Goal: Navigation & Orientation: Understand site structure

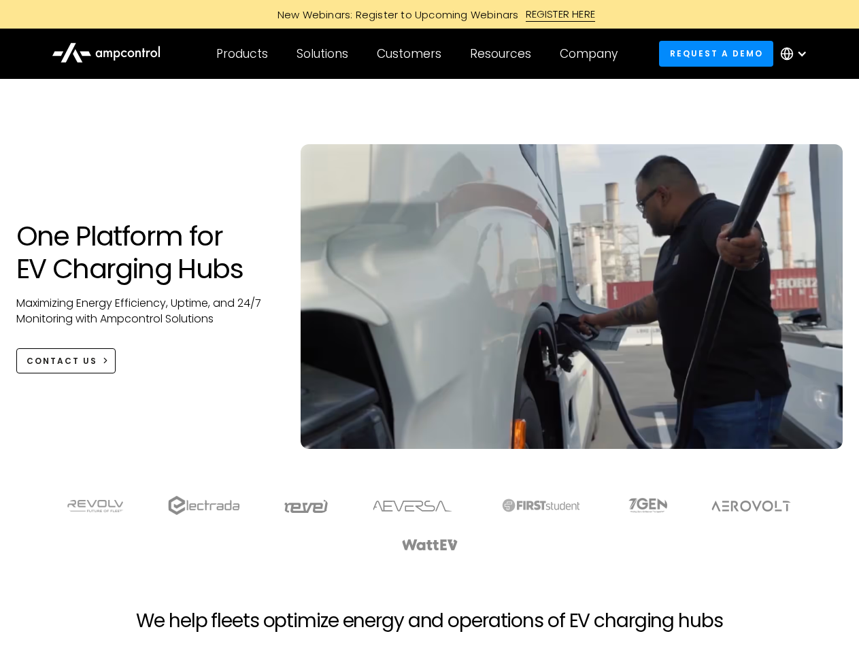
click at [418, 54] on div "Customers" at bounding box center [409, 53] width 65 height 15
click at [241, 54] on div "Products" at bounding box center [242, 53] width 52 height 15
click at [323, 54] on div "Solutions" at bounding box center [322, 53] width 52 height 15
click at [411, 54] on div "Customers" at bounding box center [409, 53] width 65 height 15
click at [503, 54] on div "Resources" at bounding box center [500, 53] width 61 height 15
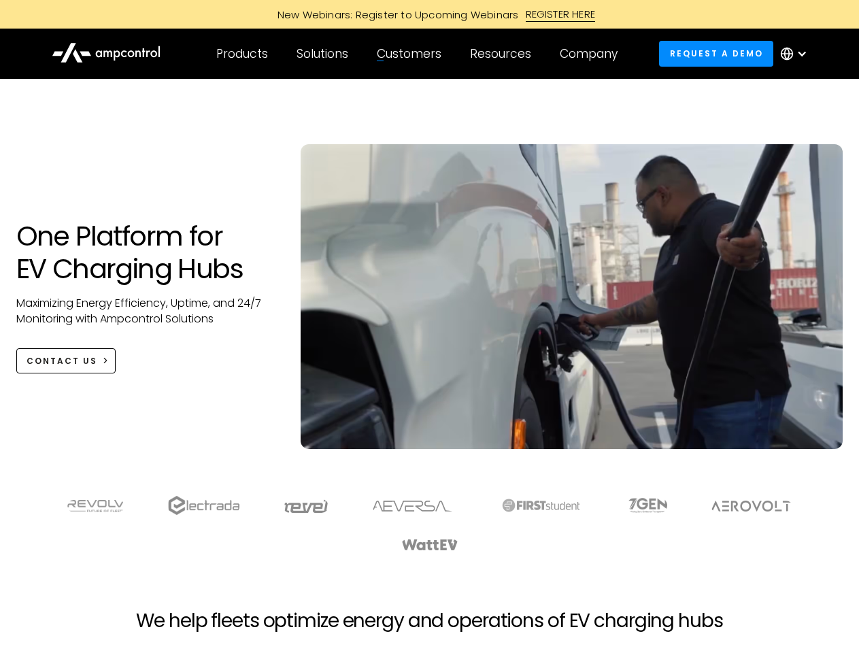
click at [593, 54] on div "Company" at bounding box center [589, 53] width 58 height 15
click at [797, 54] on div at bounding box center [801, 53] width 11 height 11
